Goal: Transaction & Acquisition: Purchase product/service

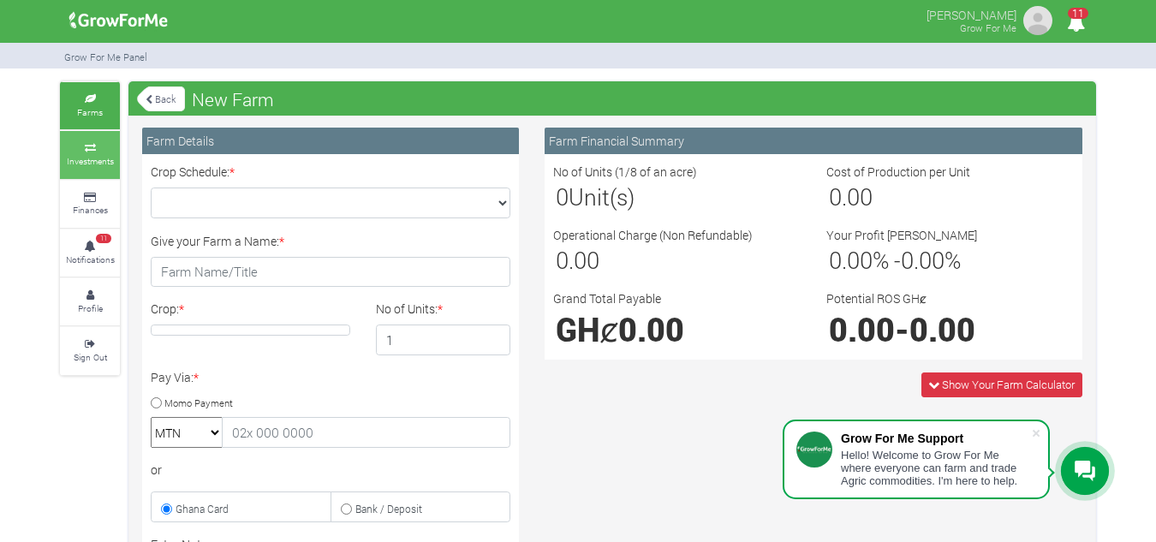
click at [61, 159] on link "Investments" at bounding box center [90, 154] width 60 height 47
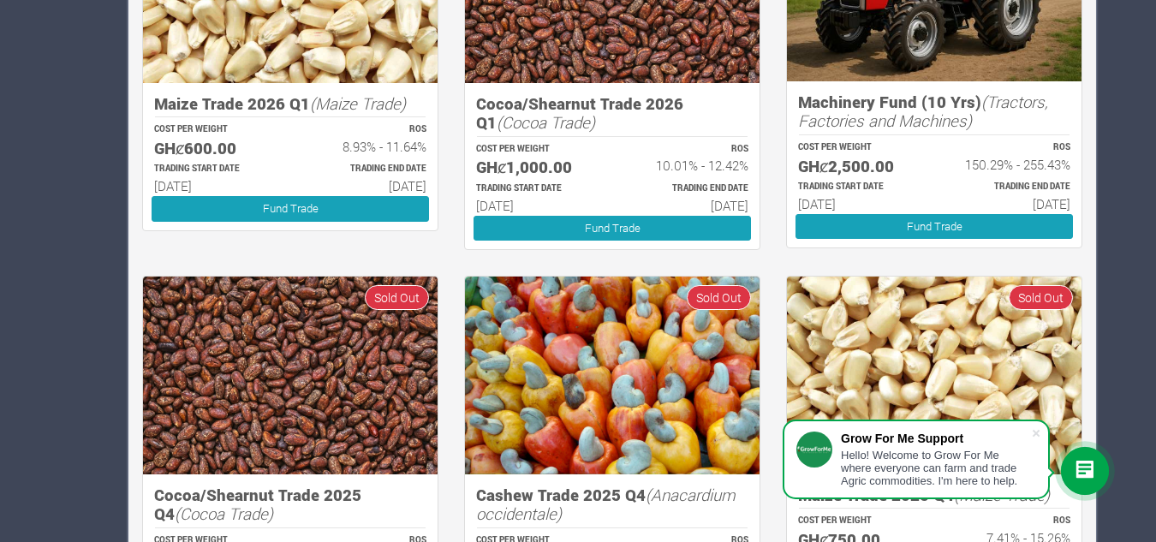
scroll to position [863, 0]
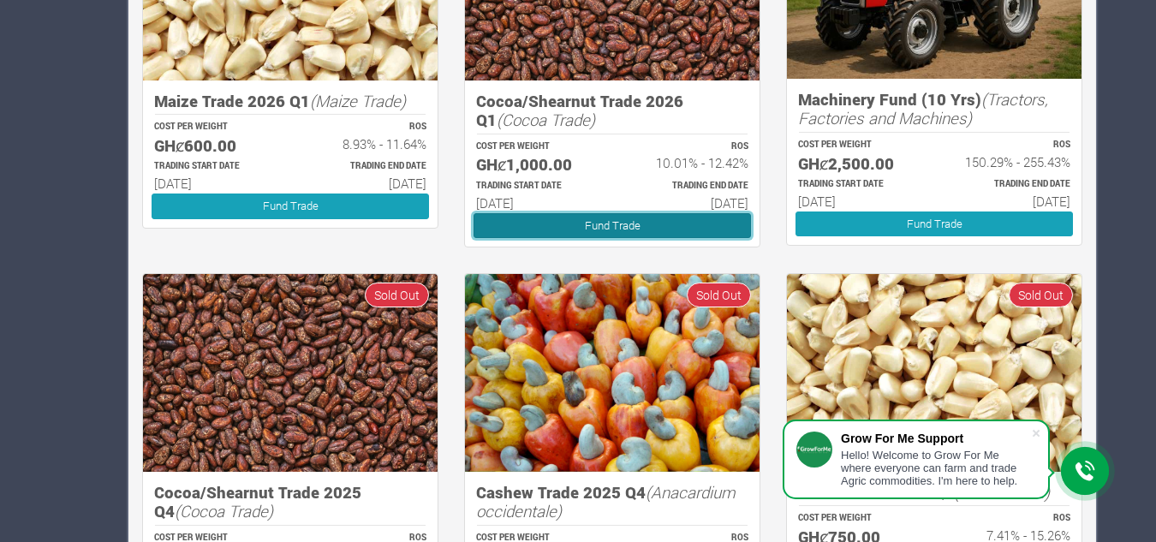
click at [563, 217] on link "Fund Trade" at bounding box center [611, 225] width 277 height 25
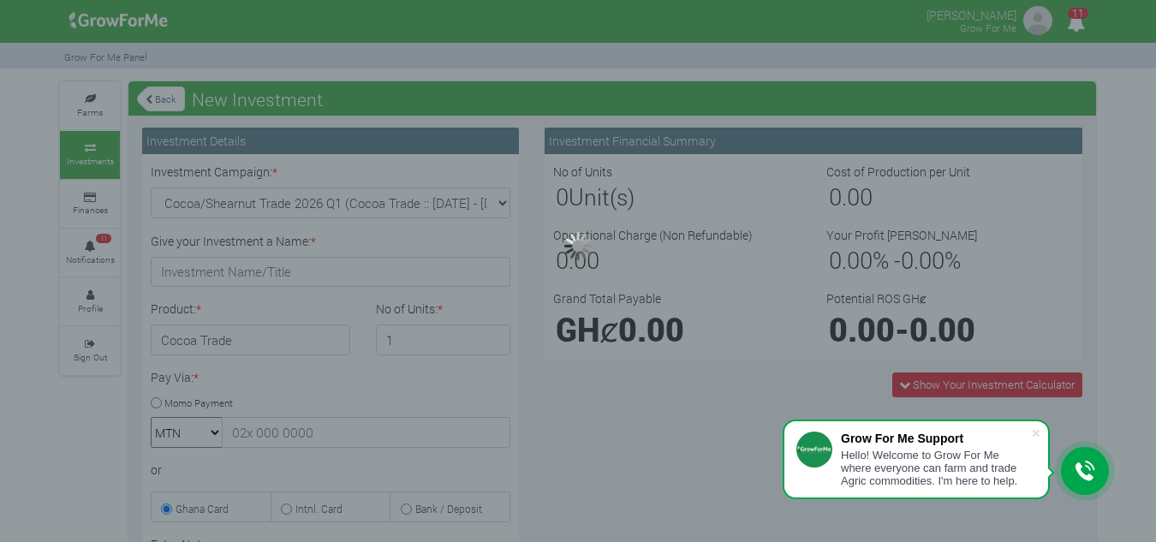
type input "1"
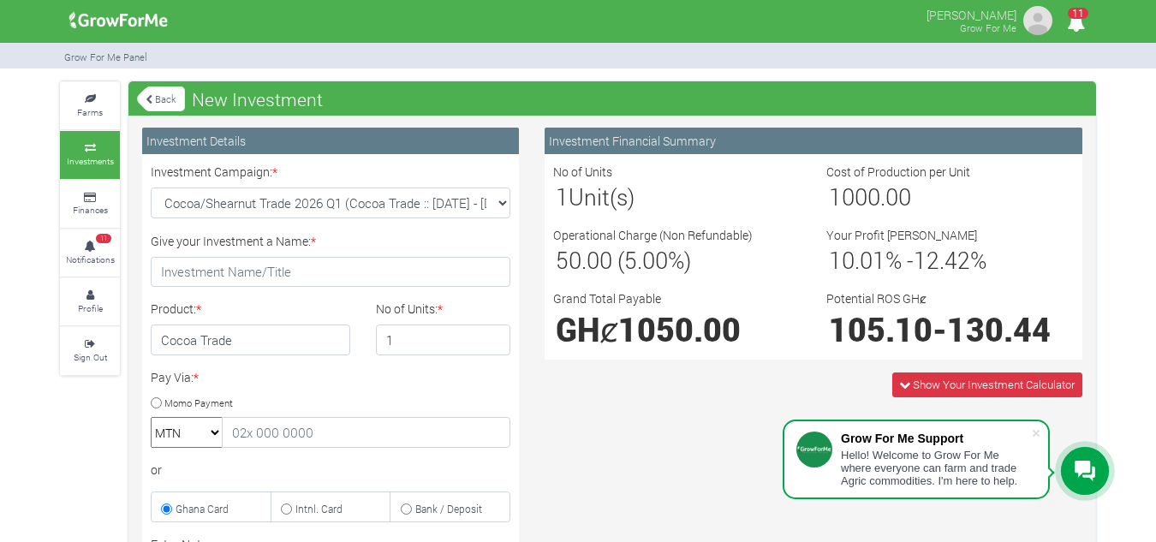
click at [511, 200] on div "Investment Campaign: * Cocoa/Shearnut Trade 2026 Q1 (Cocoa Trade :: 01st Jan 20…" at bounding box center [330, 191] width 385 height 56
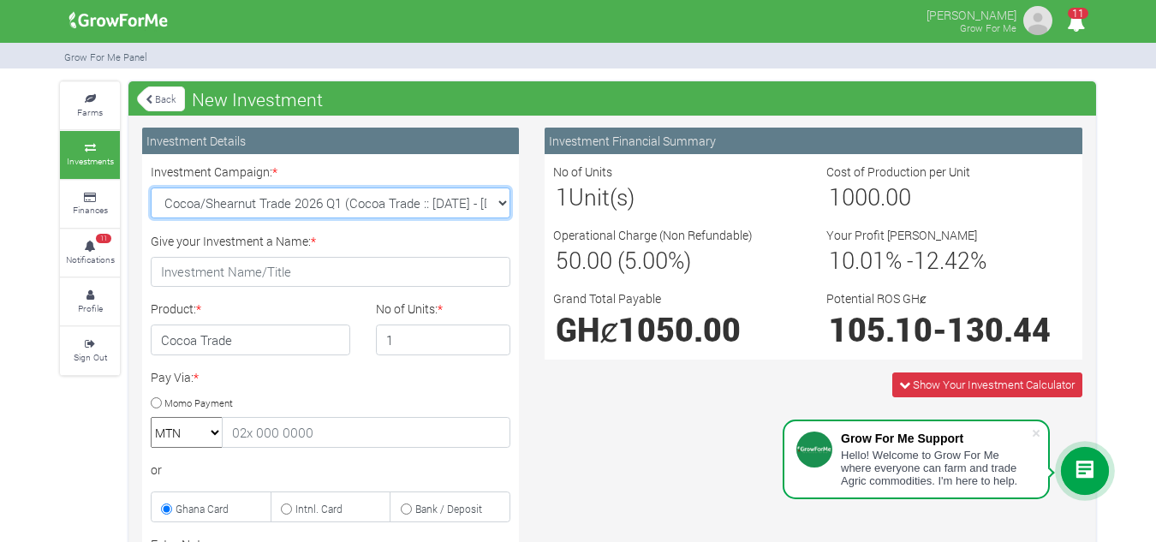
click at [509, 200] on select "Cocoa/Shearnut Trade 2026 Q1 (Cocoa Trade :: 01st Jan 2026 - 30th Jun 2026) Mai…" at bounding box center [331, 203] width 360 height 31
select select "51"
click at [151, 188] on select "Cocoa/Shearnut Trade 2026 Q1 (Cocoa Trade :: 01st Jan 2026 - 30th Jun 2026) Mai…" at bounding box center [331, 203] width 360 height 31
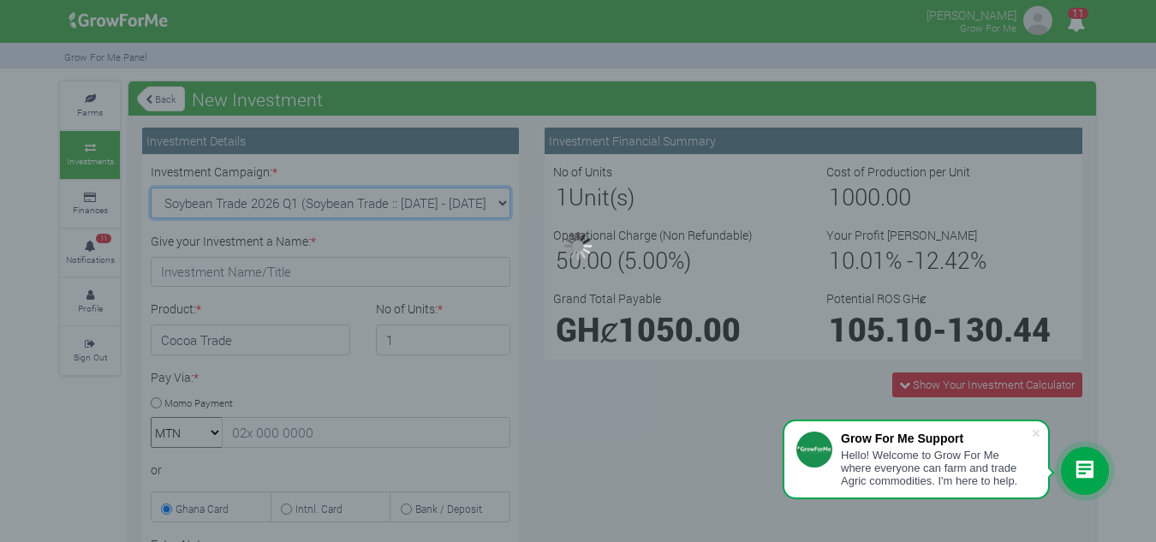
type input "1"
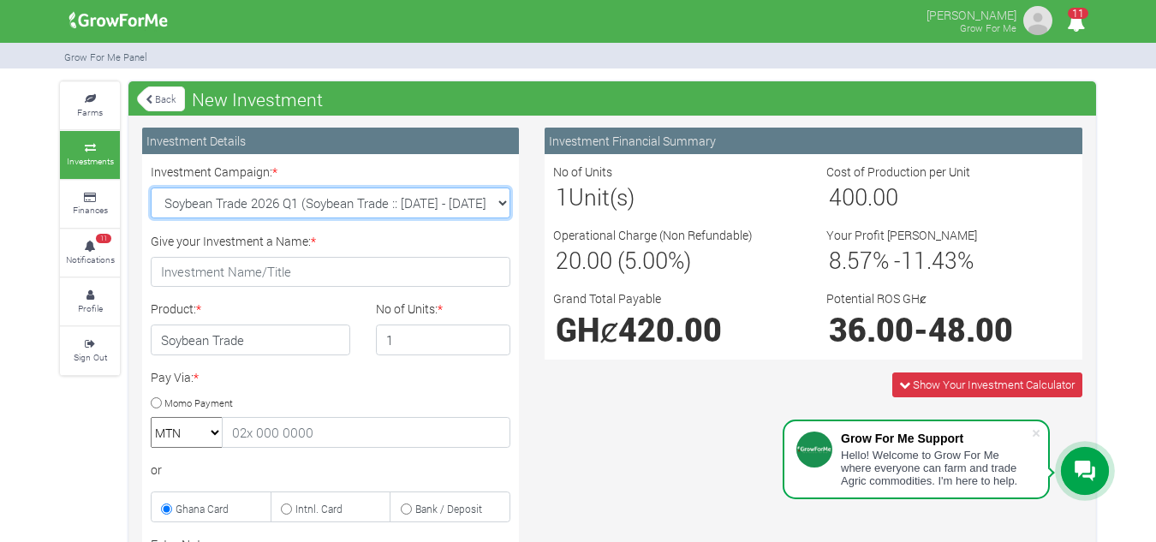
click at [497, 202] on select "Cocoa/Shearnut Trade 2026 Q1 (Cocoa Trade :: 01st Jan 2026 - 30th Jun 2026) Mai…" at bounding box center [331, 203] width 360 height 31
